Goal: Transaction & Acquisition: Purchase product/service

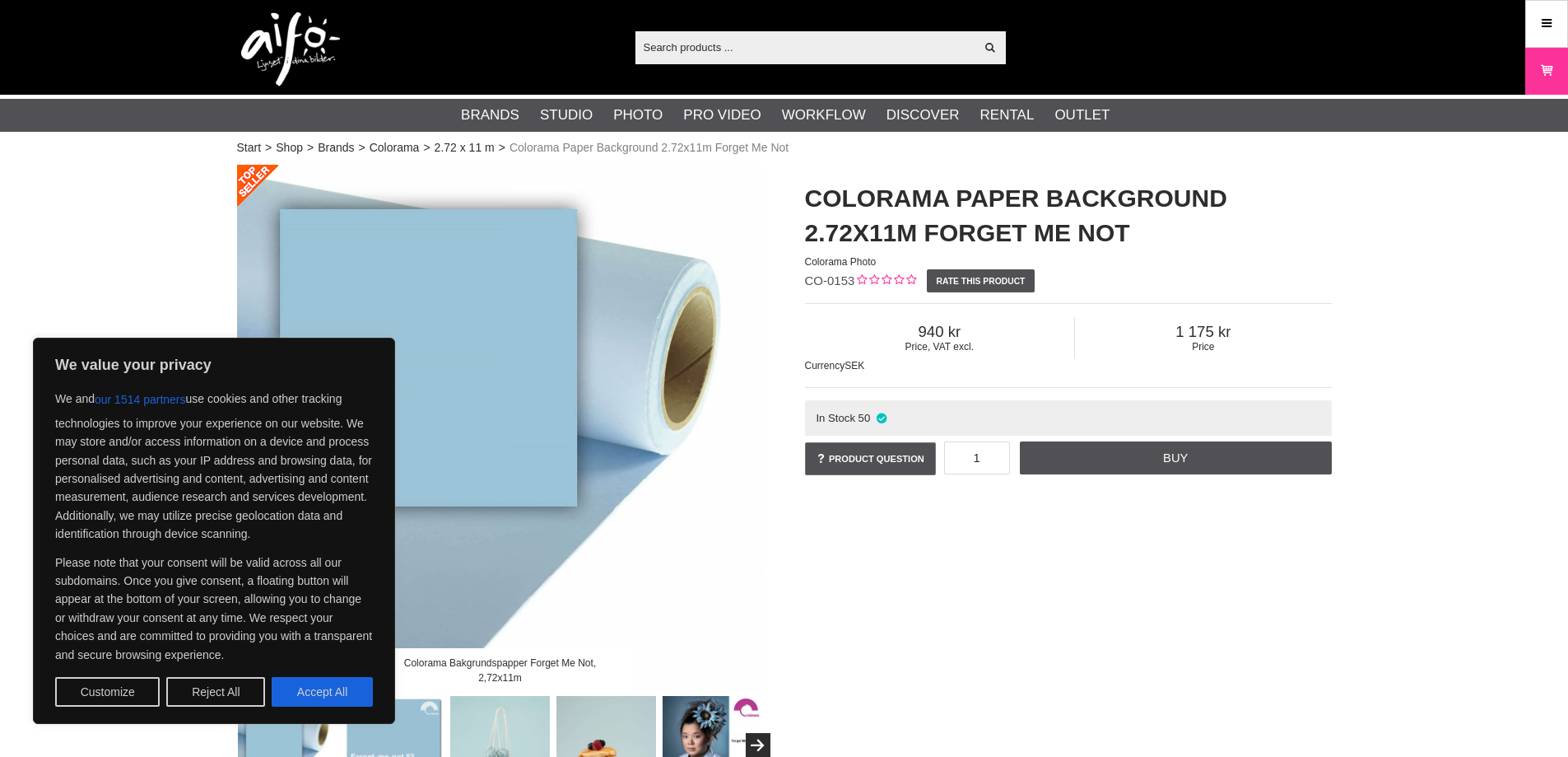
drag, startPoint x: 322, startPoint y: 682, endPoint x: 334, endPoint y: 676, distance: 13.4
click at [322, 682] on button "Accept All" at bounding box center [322, 691] width 101 height 30
checkbox input "true"
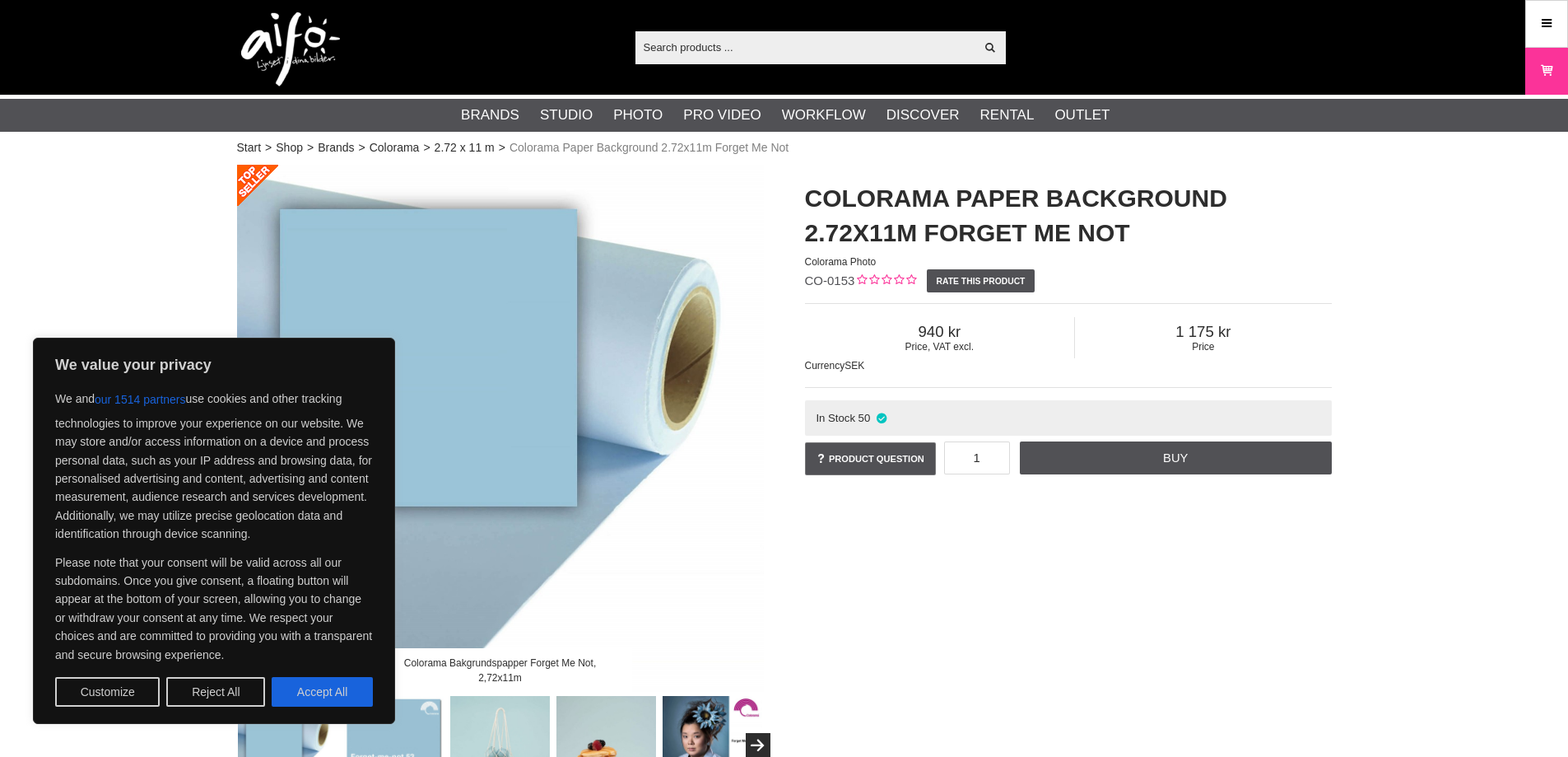
checkbox input "true"
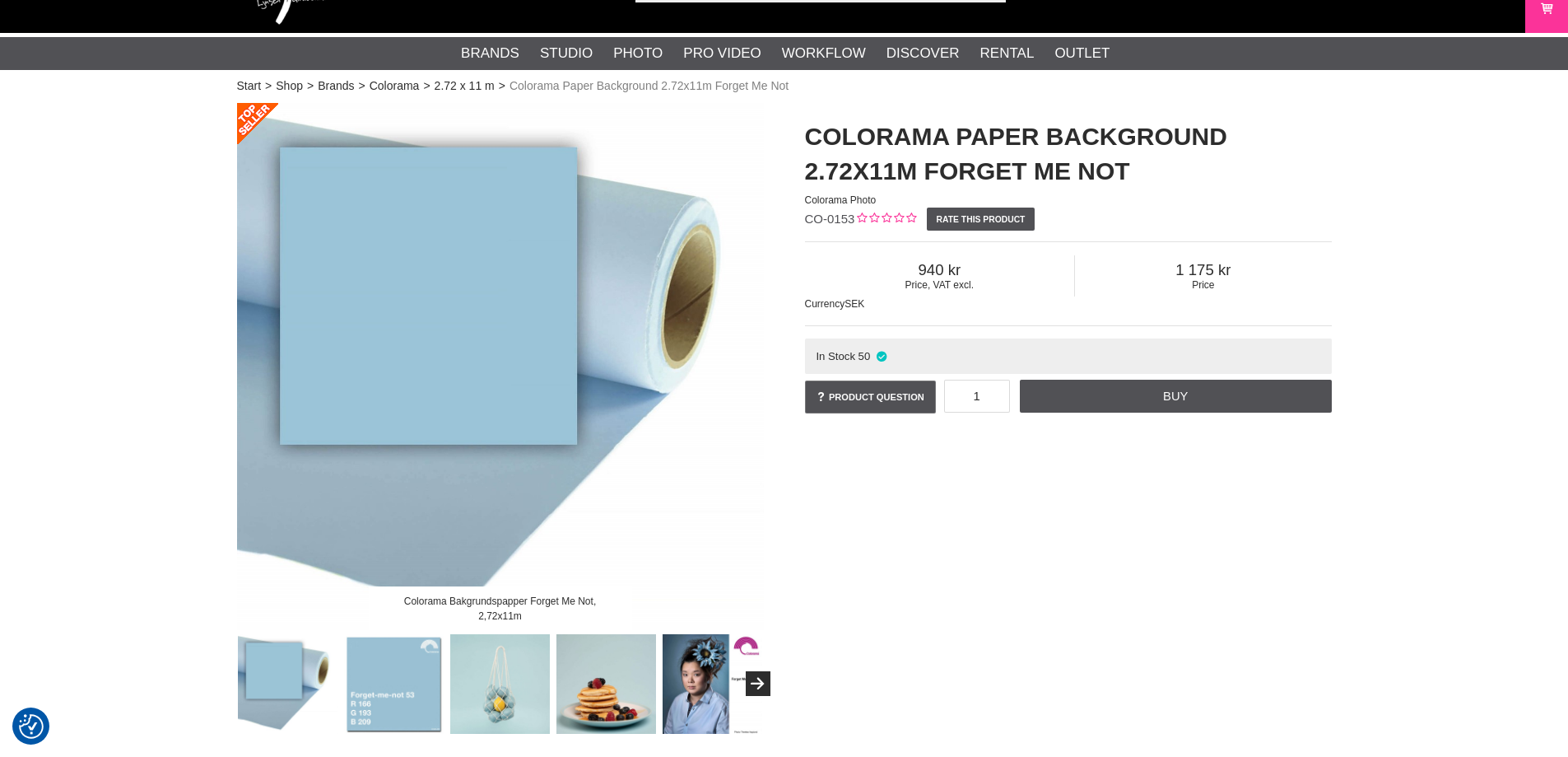
scroll to position [165, 0]
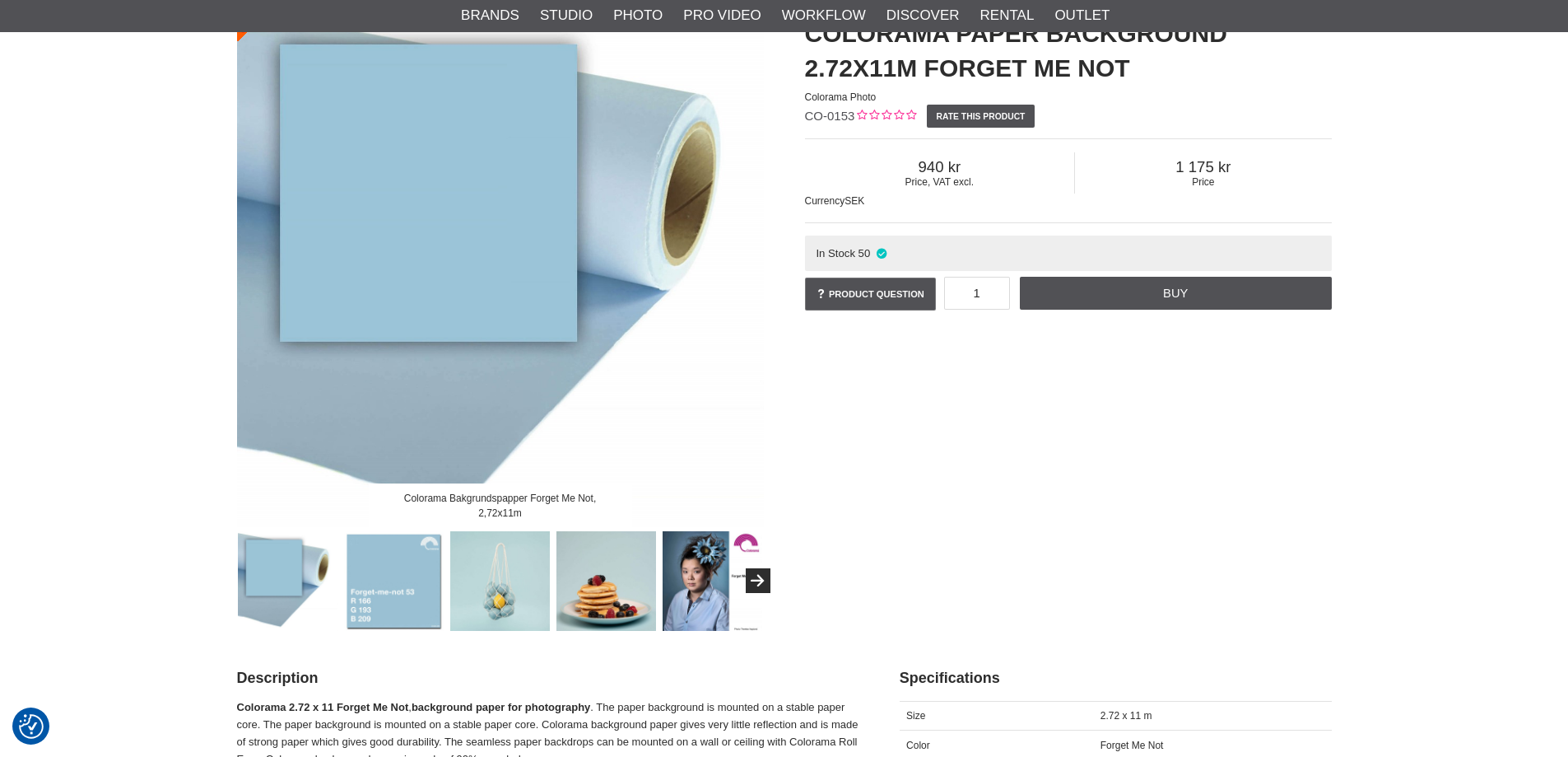
click at [397, 610] on img at bounding box center [393, 581] width 99 height 99
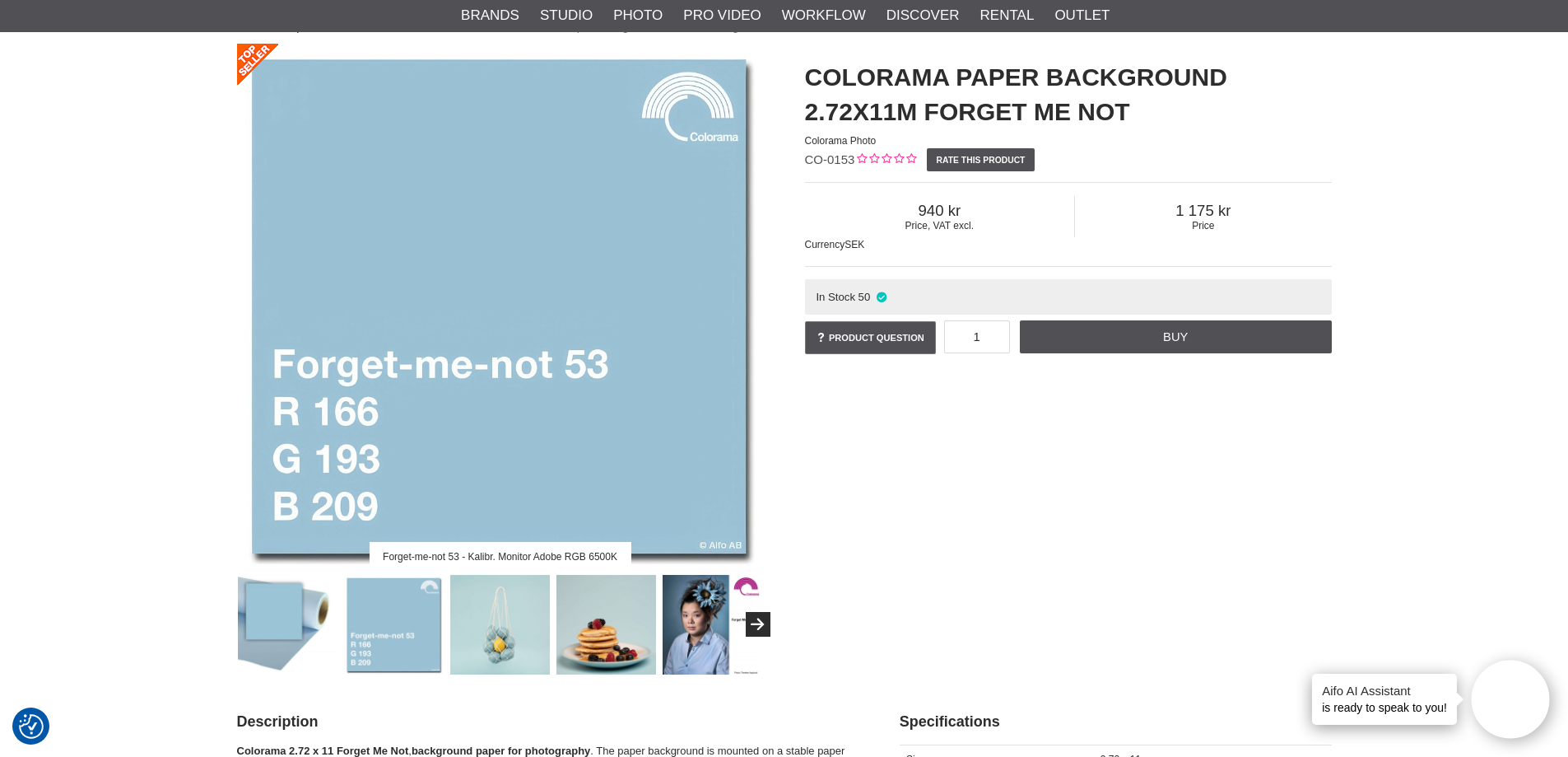
scroll to position [82, 0]
